Goal: Task Accomplishment & Management: Manage account settings

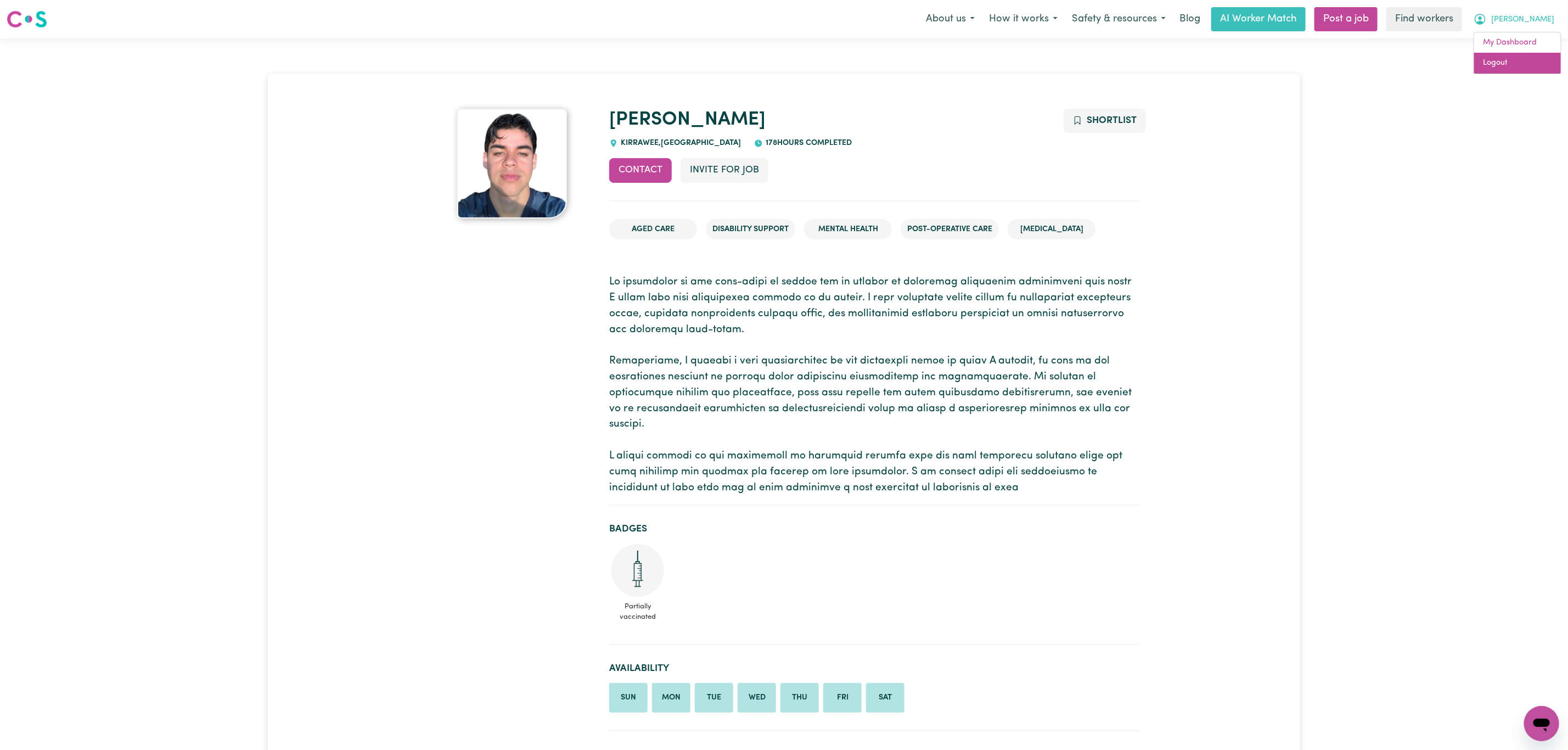
click at [1516, 72] on link "Logout" at bounding box center [1517, 62] width 87 height 21
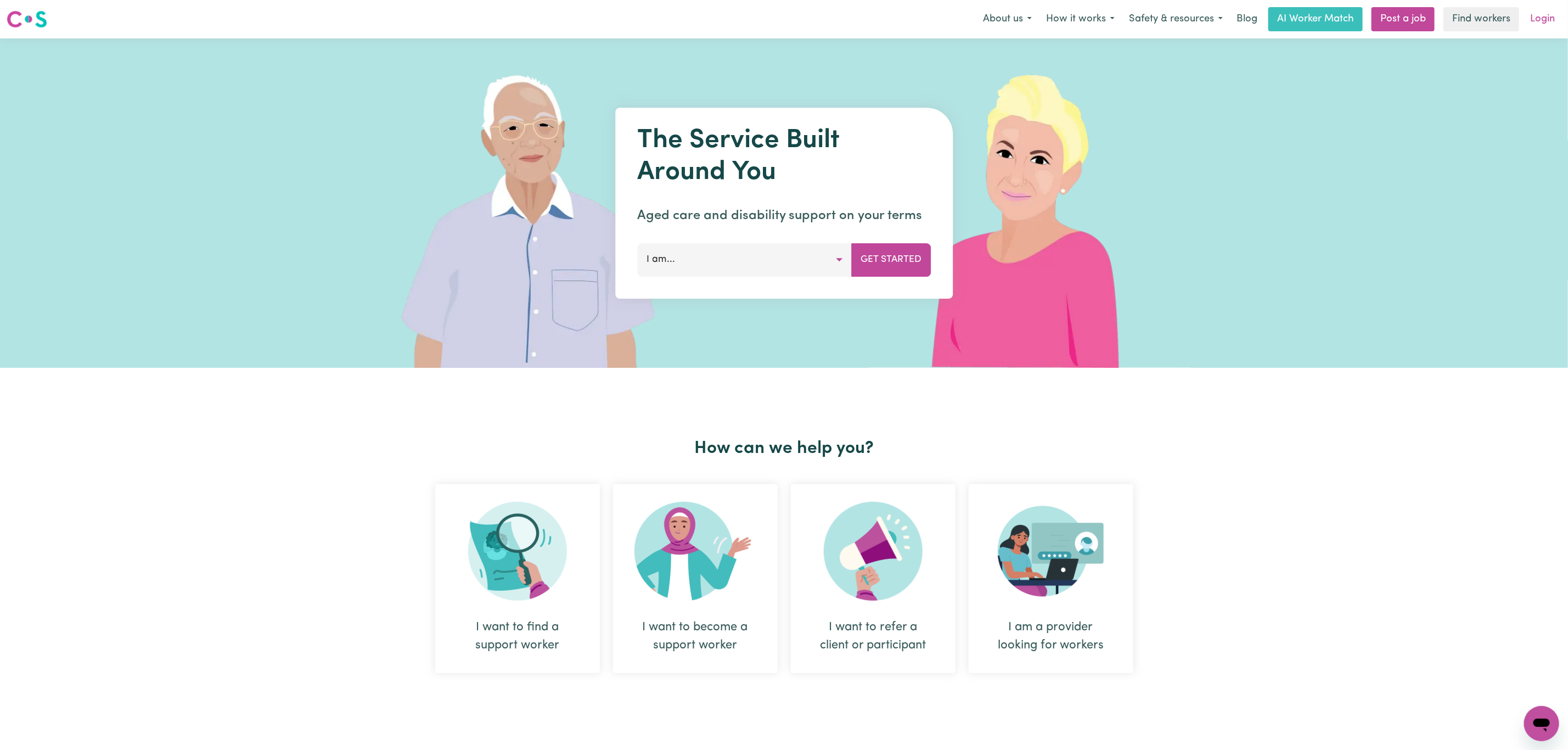
click at [1549, 22] on link "Login" at bounding box center [1542, 19] width 38 height 24
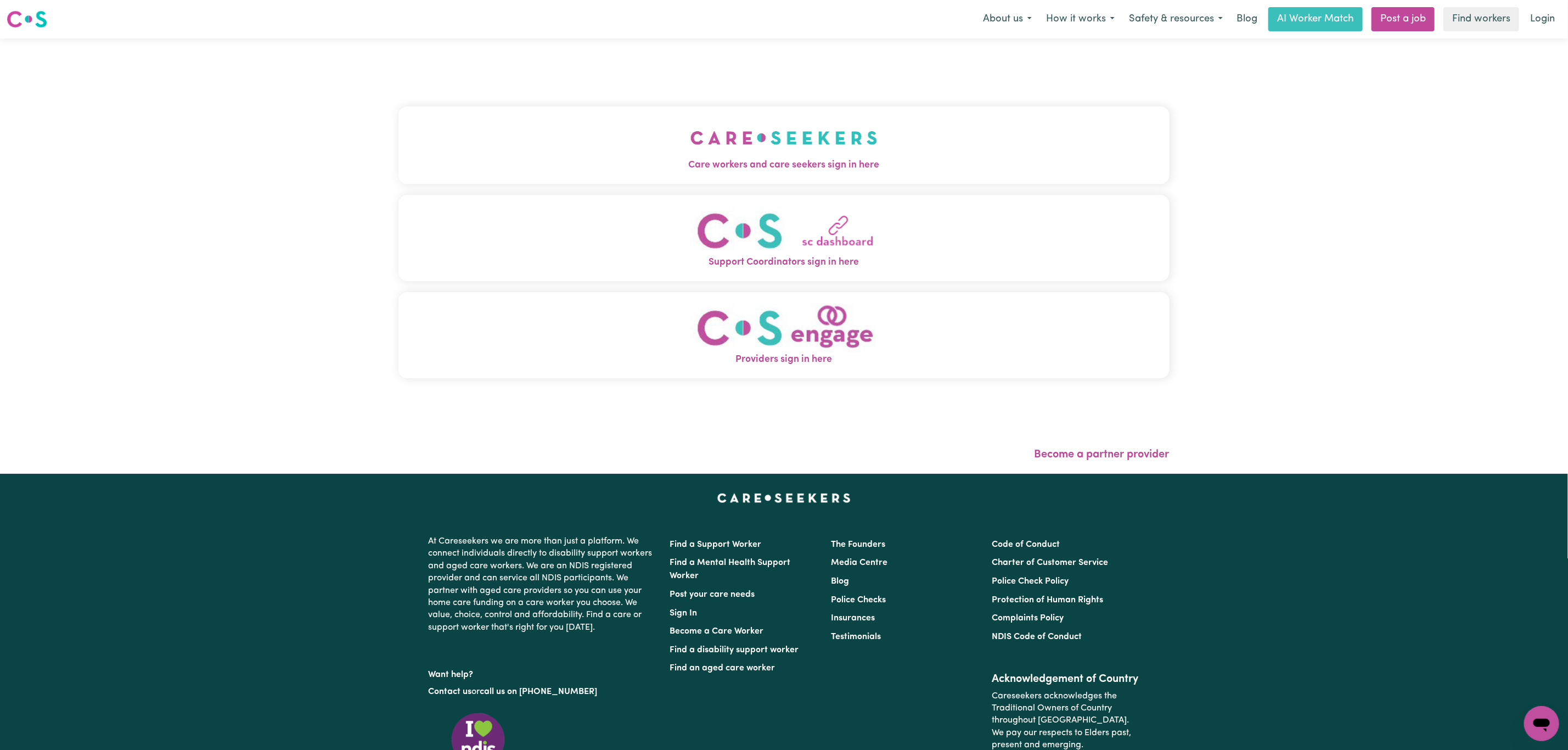
click at [458, 170] on span "Care workers and care seekers sign in here" at bounding box center [784, 165] width 772 height 14
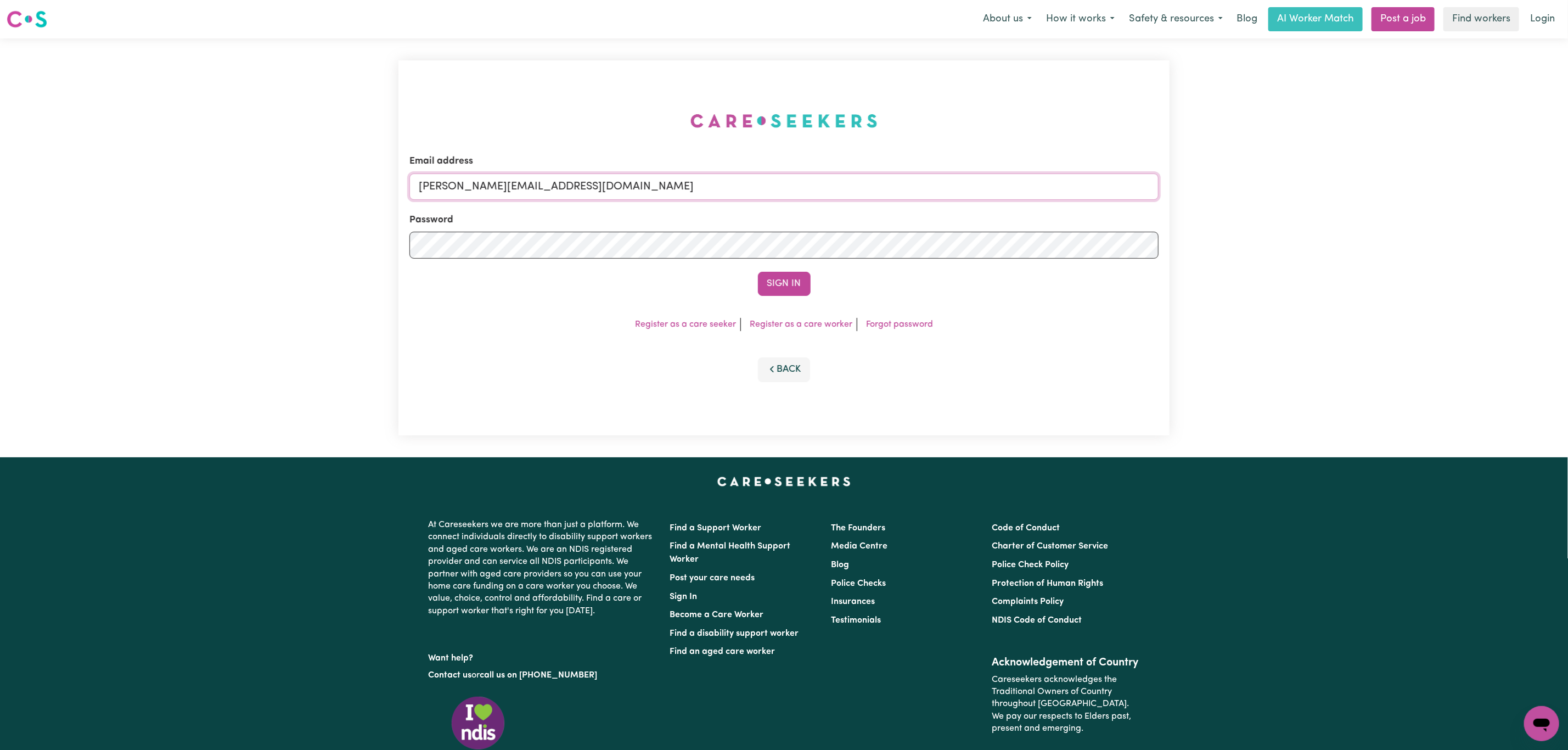
drag, startPoint x: 489, startPoint y: 188, endPoint x: 497, endPoint y: 197, distance: 12.0
click at [489, 186] on input "[PERSON_NAME][EMAIL_ADDRESS][DOMAIN_NAME]" at bounding box center [784, 186] width 749 height 27
drag, startPoint x: 478, startPoint y: 188, endPoint x: 777, endPoint y: 223, distance: 301.0
click at [774, 196] on input "[EMAIL_ADDRESS][PERSON_NAME][DOMAIN_NAME]" at bounding box center [784, 186] width 749 height 27
type input "superuser~[EMAIL_ADDRESS][DOMAIN_NAME]"
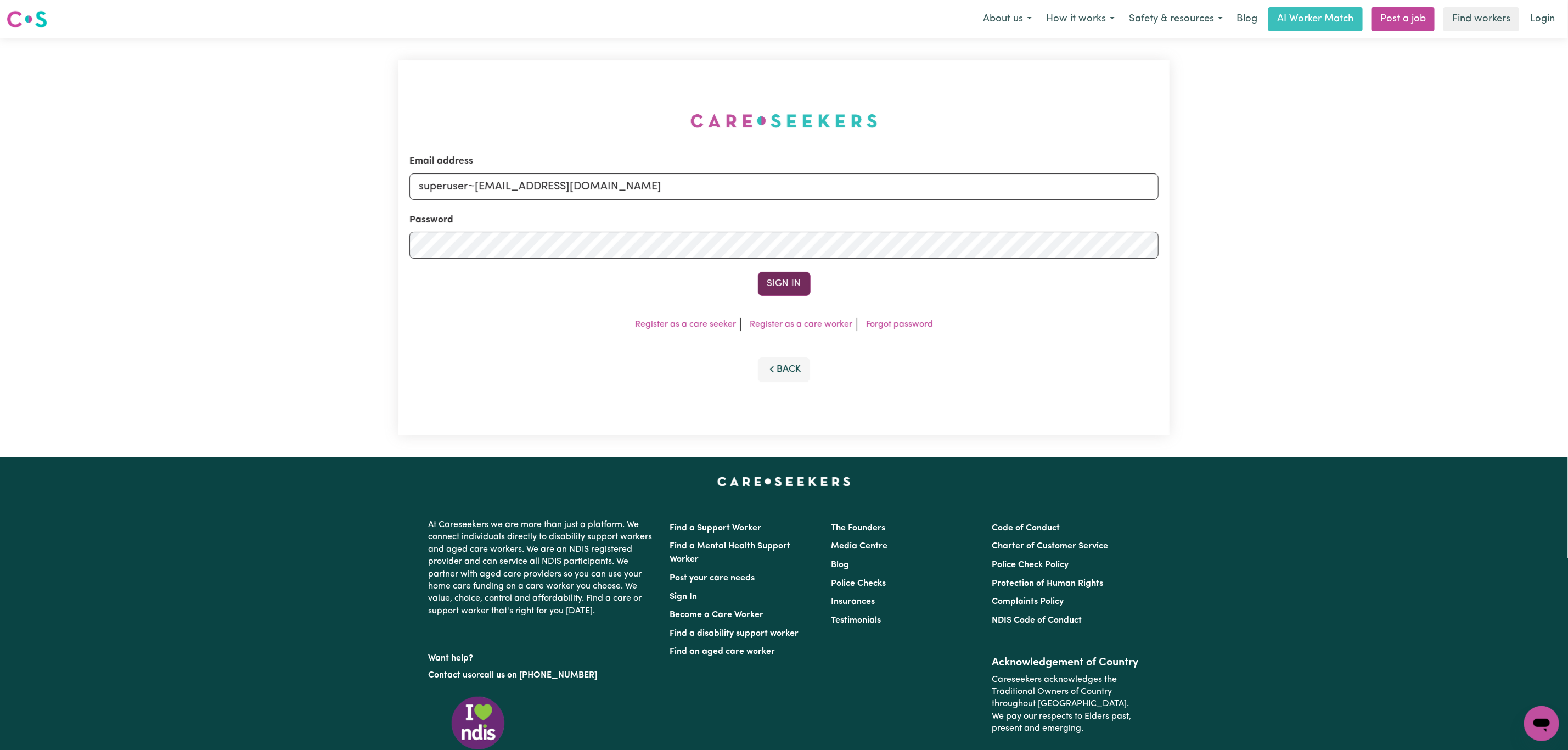
click at [770, 273] on button "Sign In" at bounding box center [784, 283] width 52 height 24
